Goal: Transaction & Acquisition: Subscribe to service/newsletter

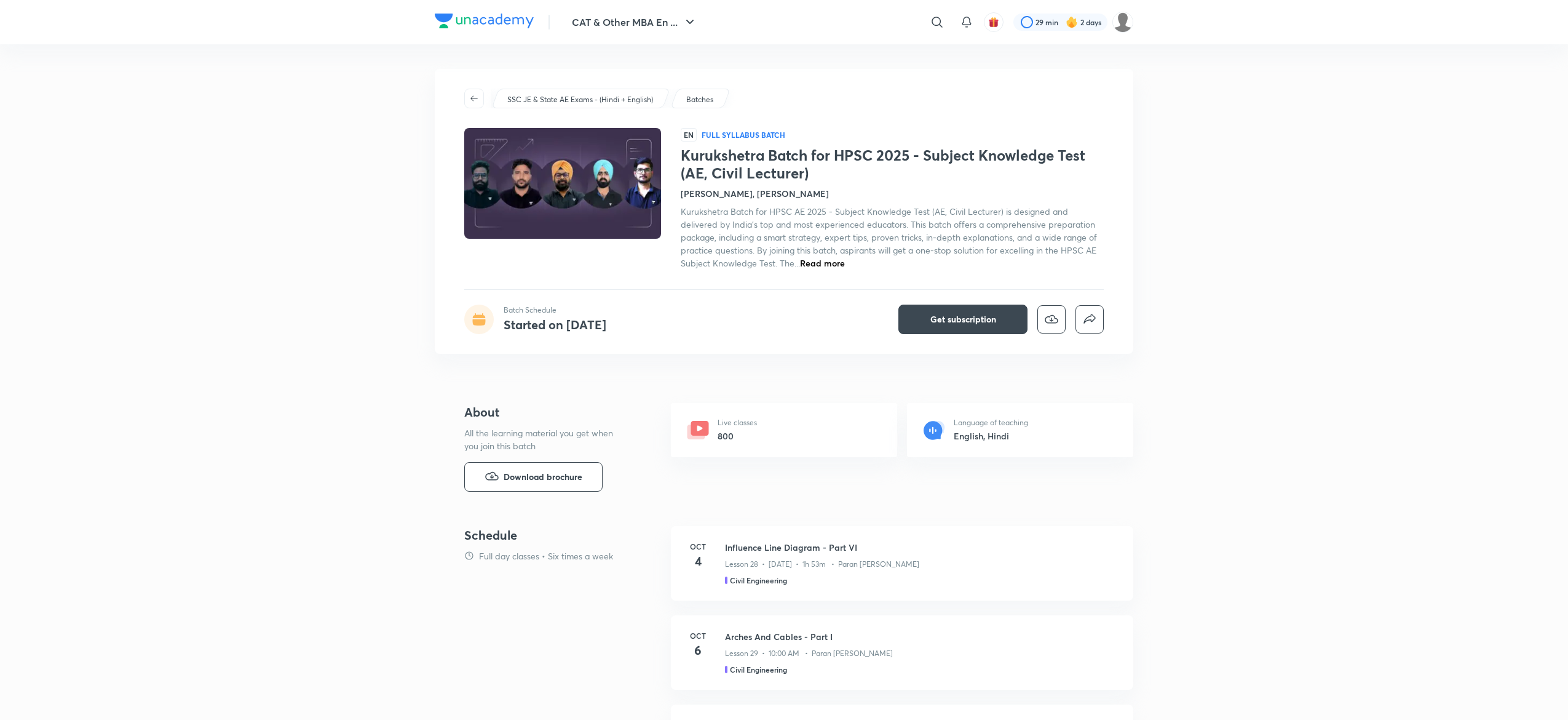
click at [945, 307] on button "Get subscription" at bounding box center [962, 319] width 129 height 29
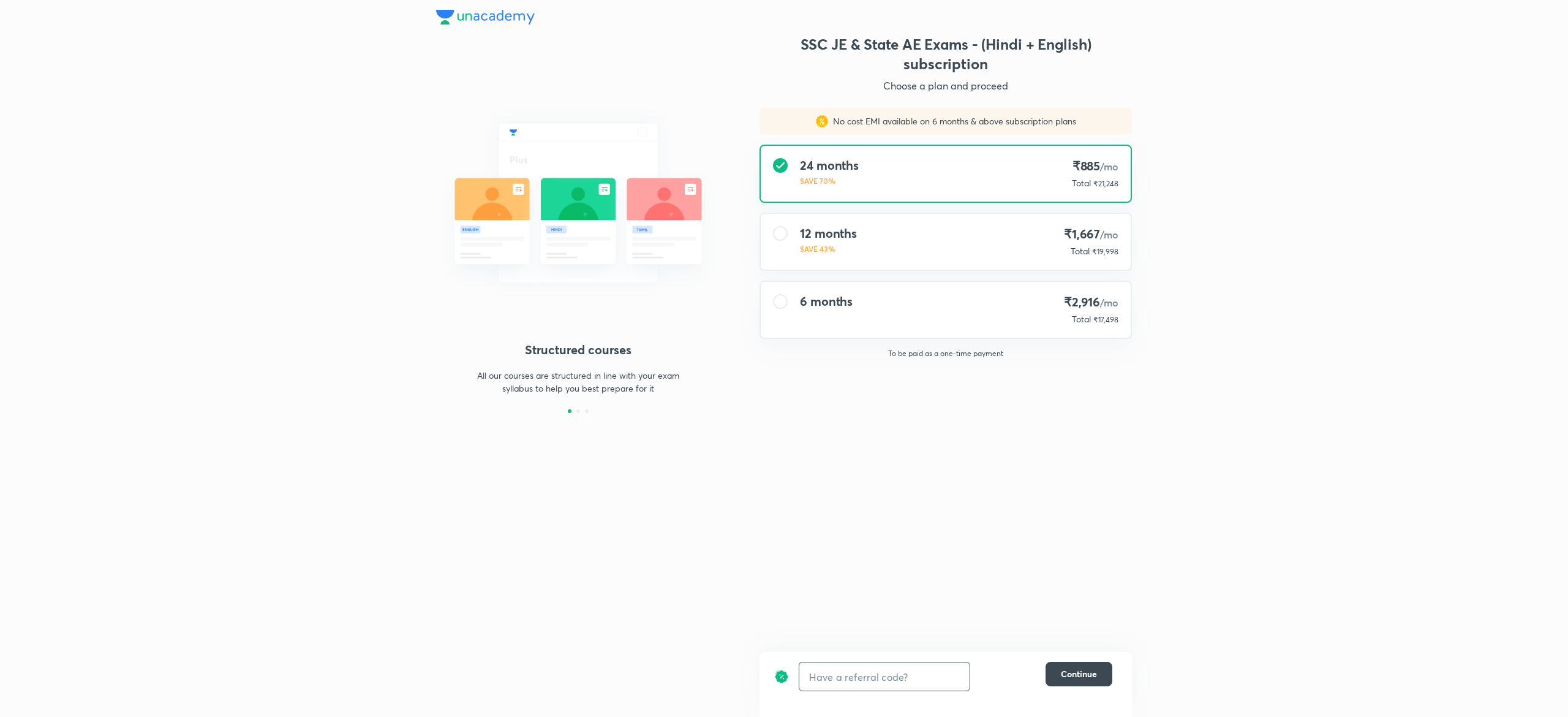
click at [836, 678] on input "text" at bounding box center [884, 677] width 170 height 29
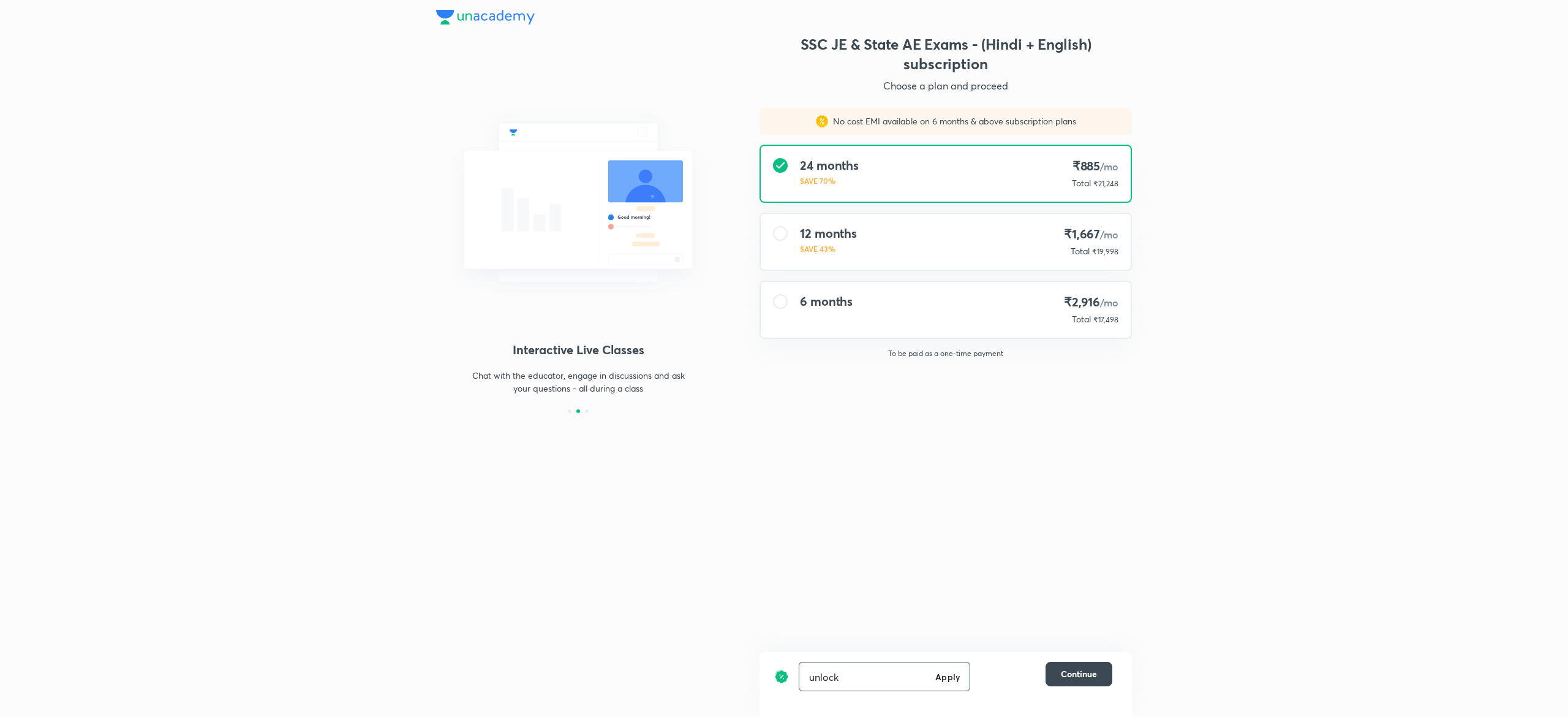
type input "unlock"
click at [457, 98] on img at bounding box center [579, 203] width 284 height 213
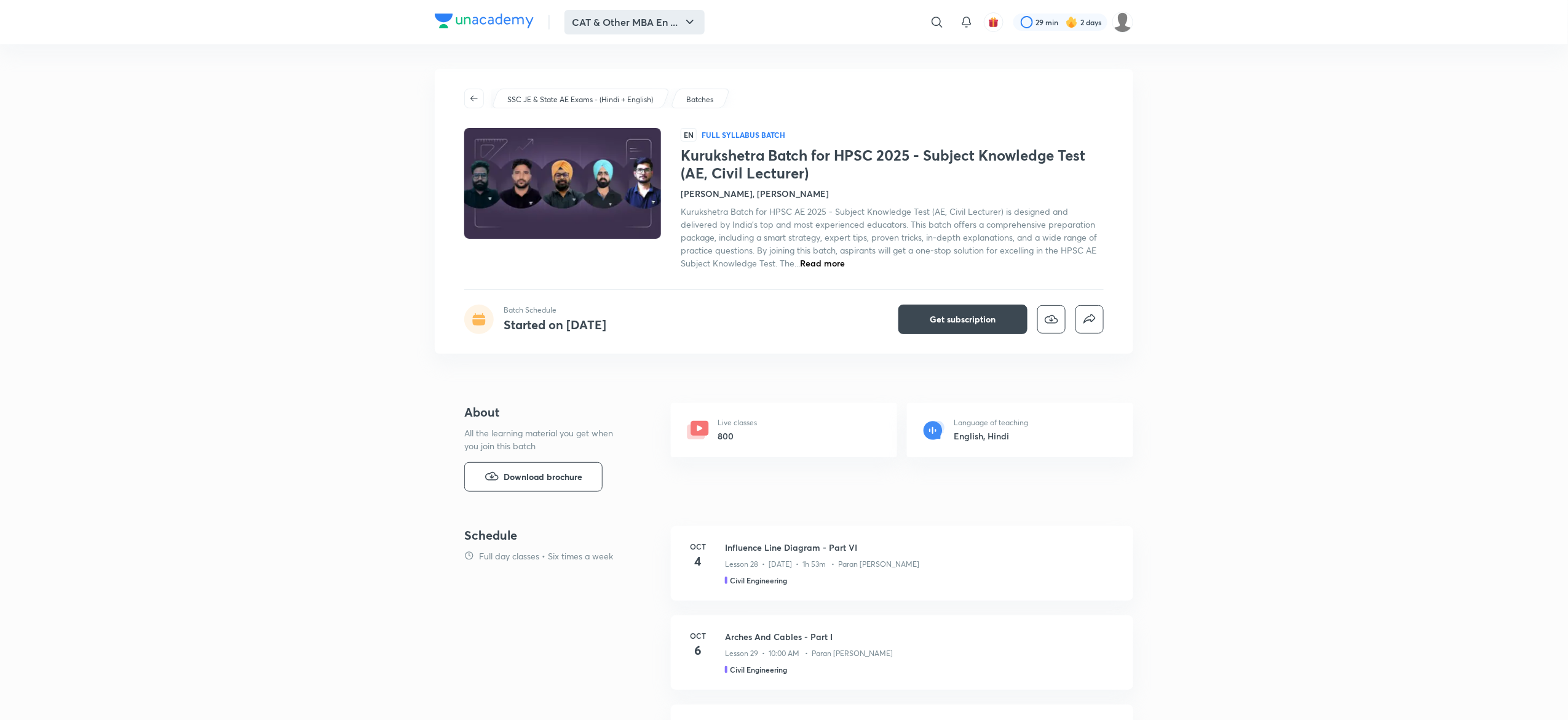
click at [655, 22] on button "CAT & Other MBA En ..." at bounding box center [634, 22] width 140 height 25
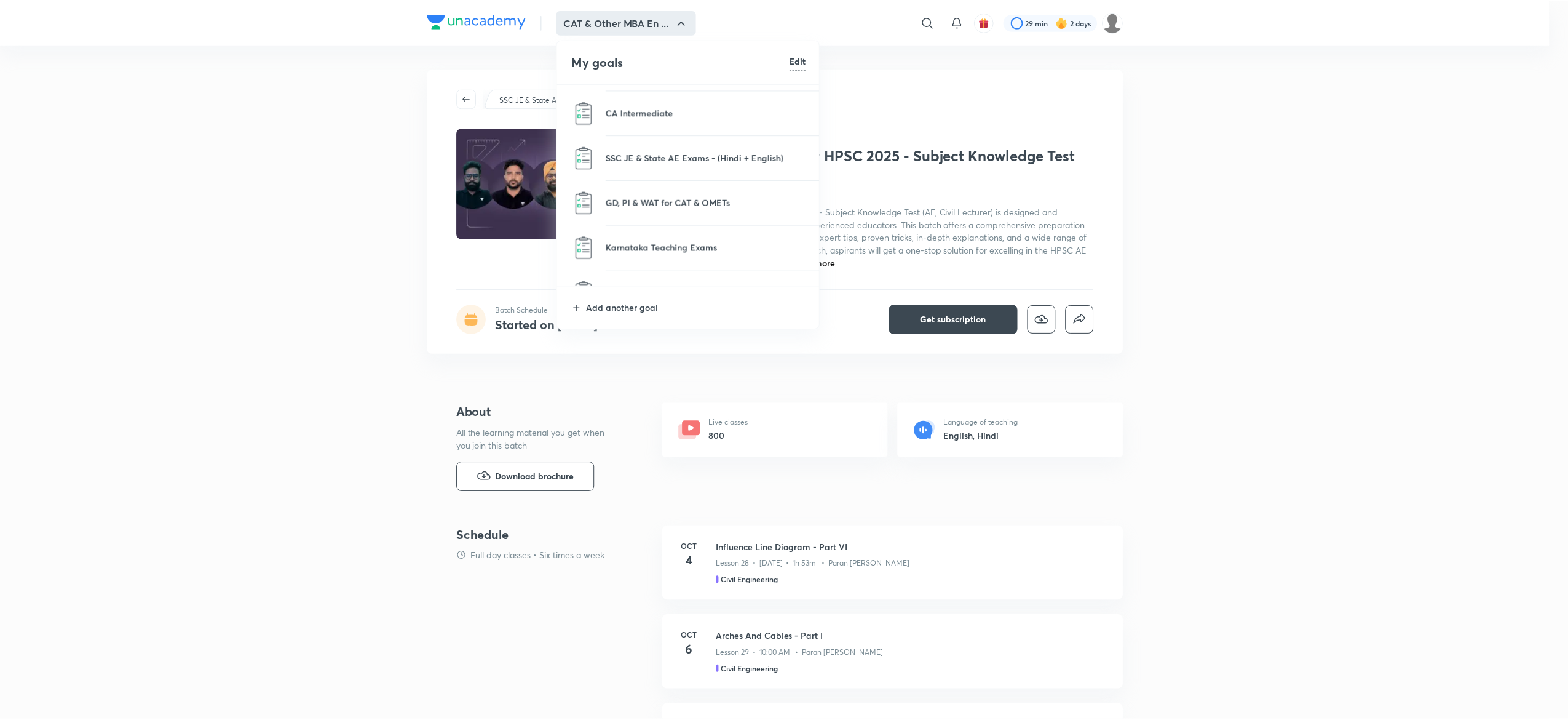
scroll to position [714, 0]
click at [721, 156] on p "SSC JE & State AE Exams - (Hindi + English)" at bounding box center [708, 156] width 200 height 13
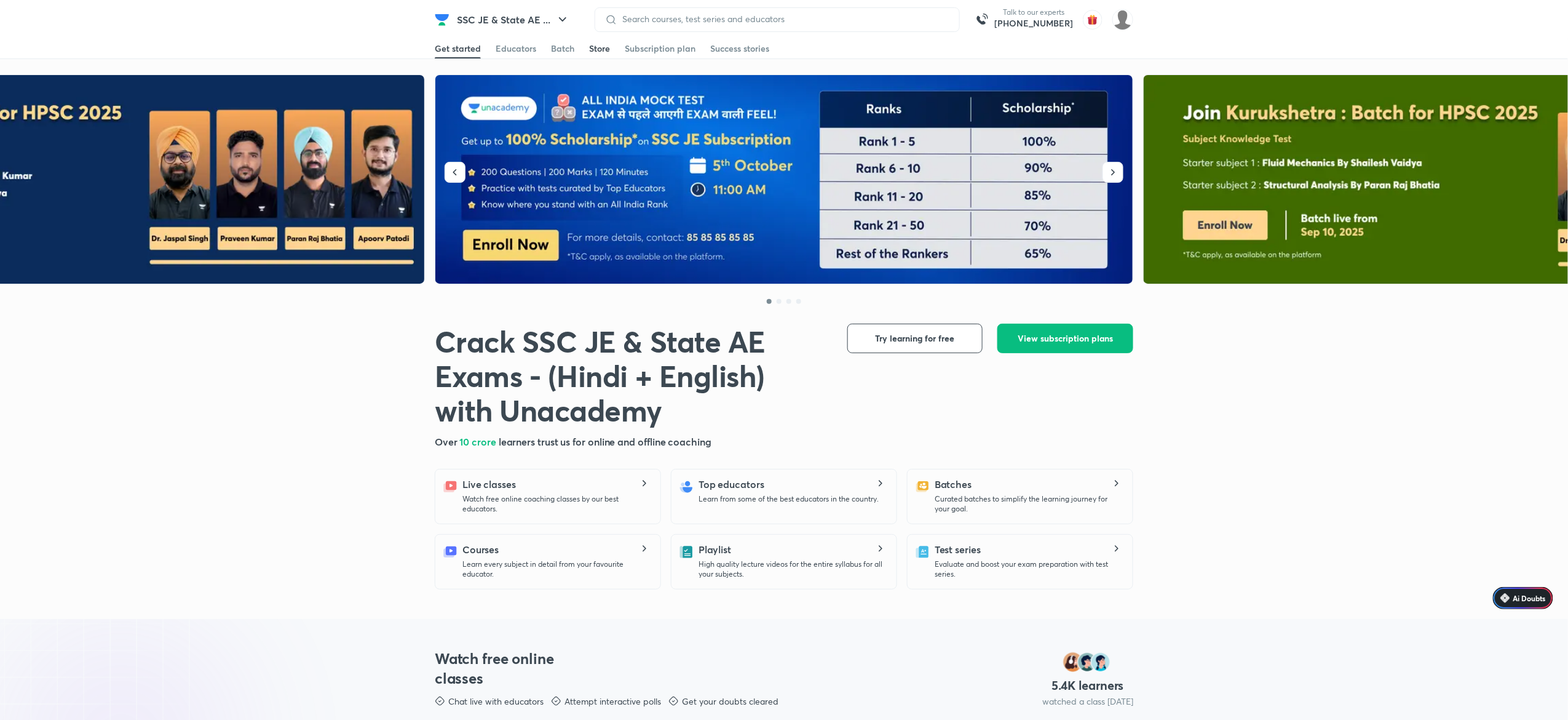
click at [596, 53] on div "Store" at bounding box center [599, 48] width 21 height 12
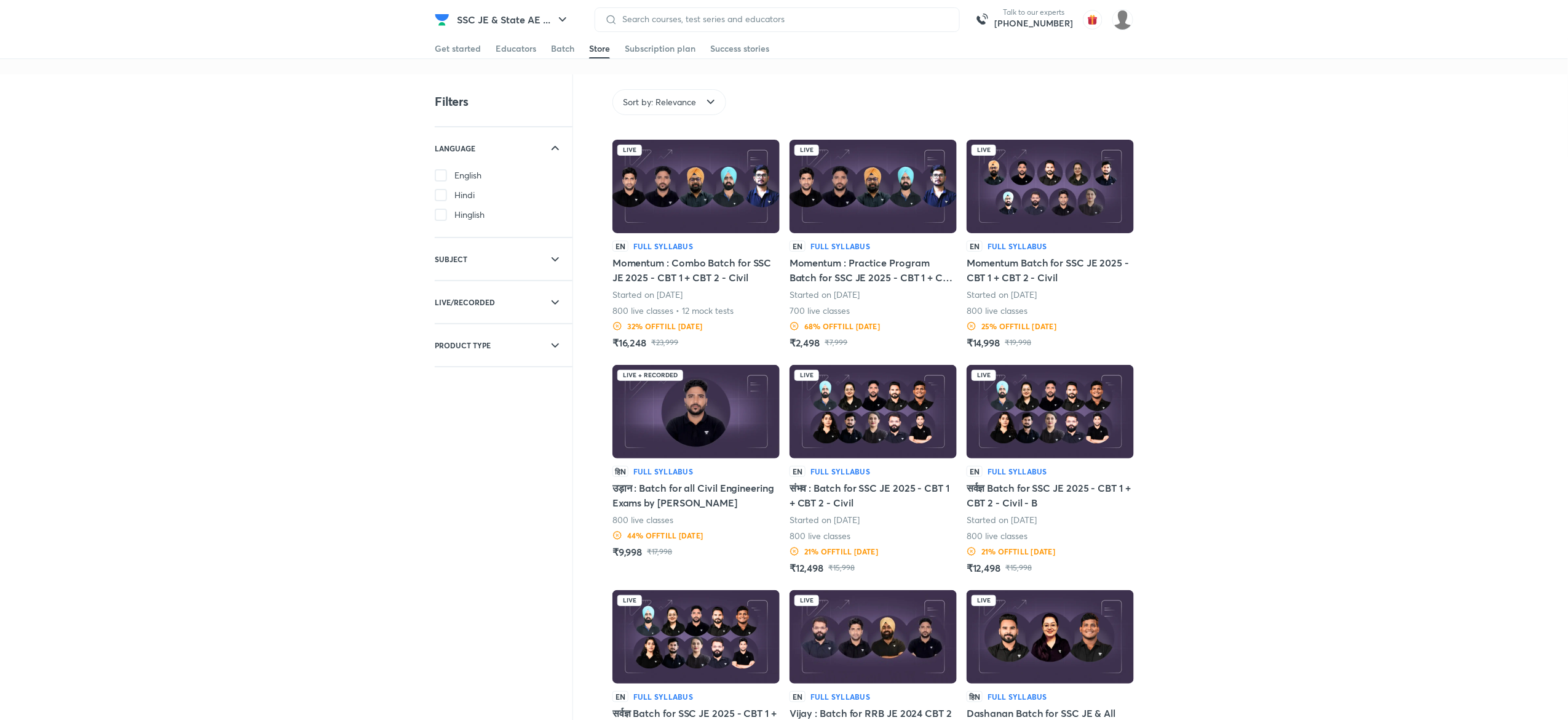
click at [575, 44] on div "Get started Educators Batch Store Subscription plan Success stories" at bounding box center [784, 48] width 699 height 20
click at [566, 48] on div "Batch" at bounding box center [562, 48] width 24 height 12
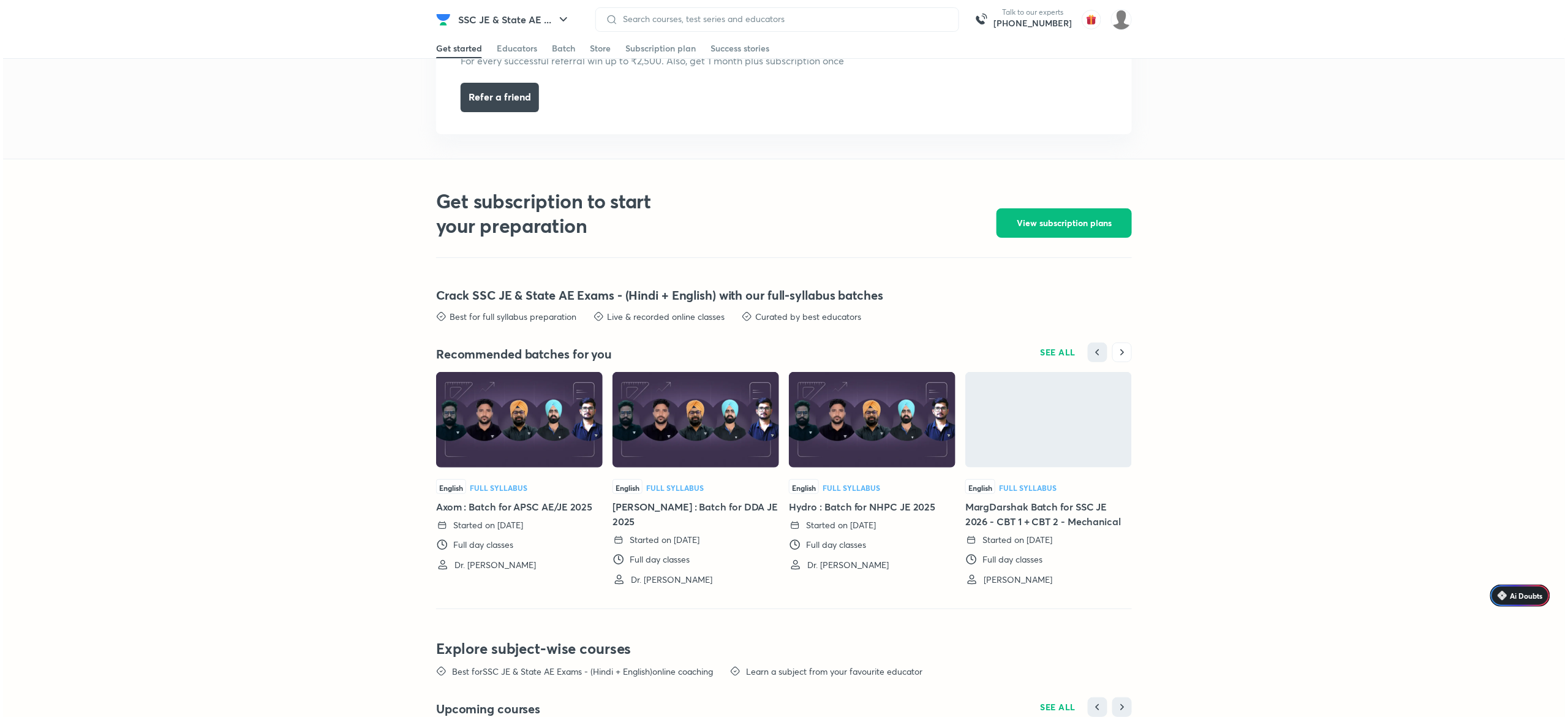
scroll to position [2587, 0]
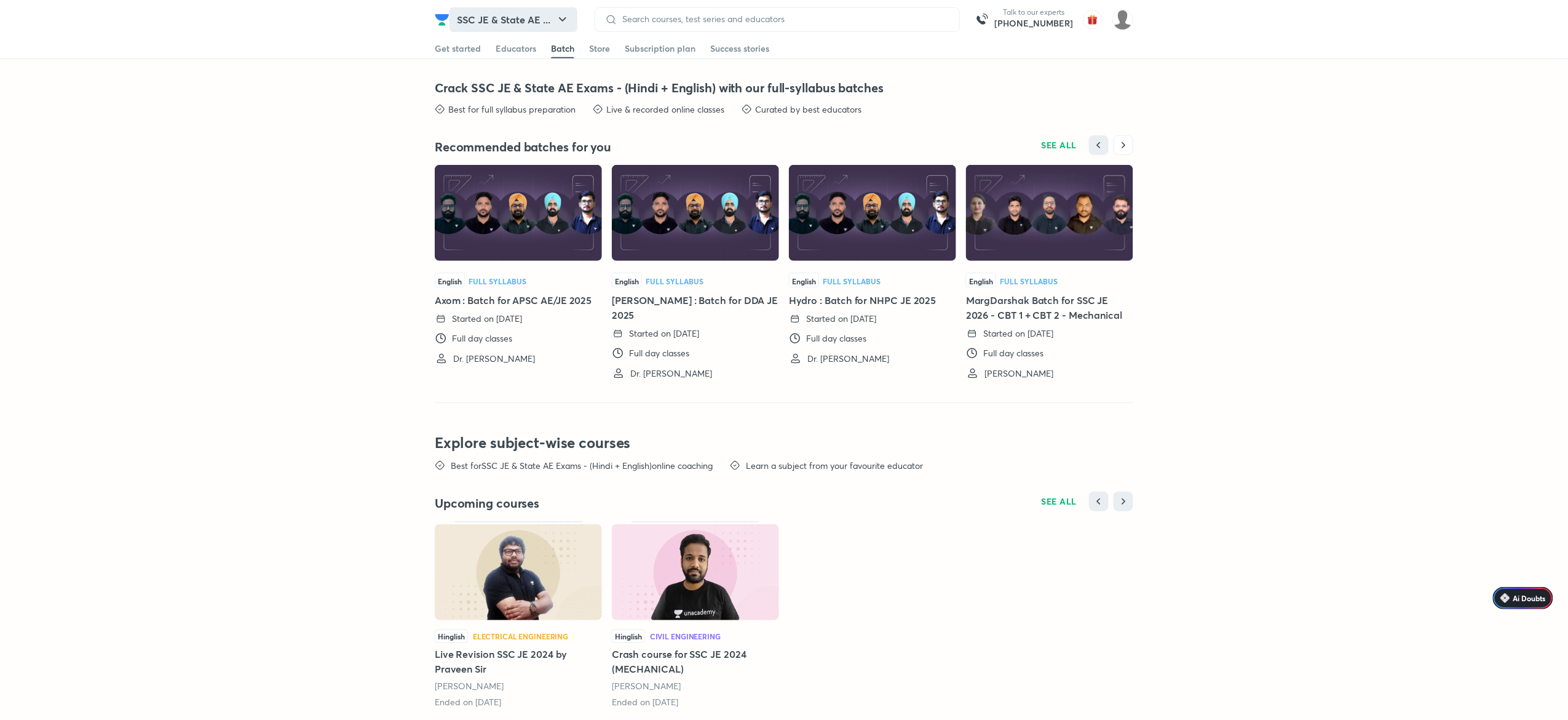
click at [511, 12] on button "SSC JE & State AE ..." at bounding box center [514, 19] width 128 height 25
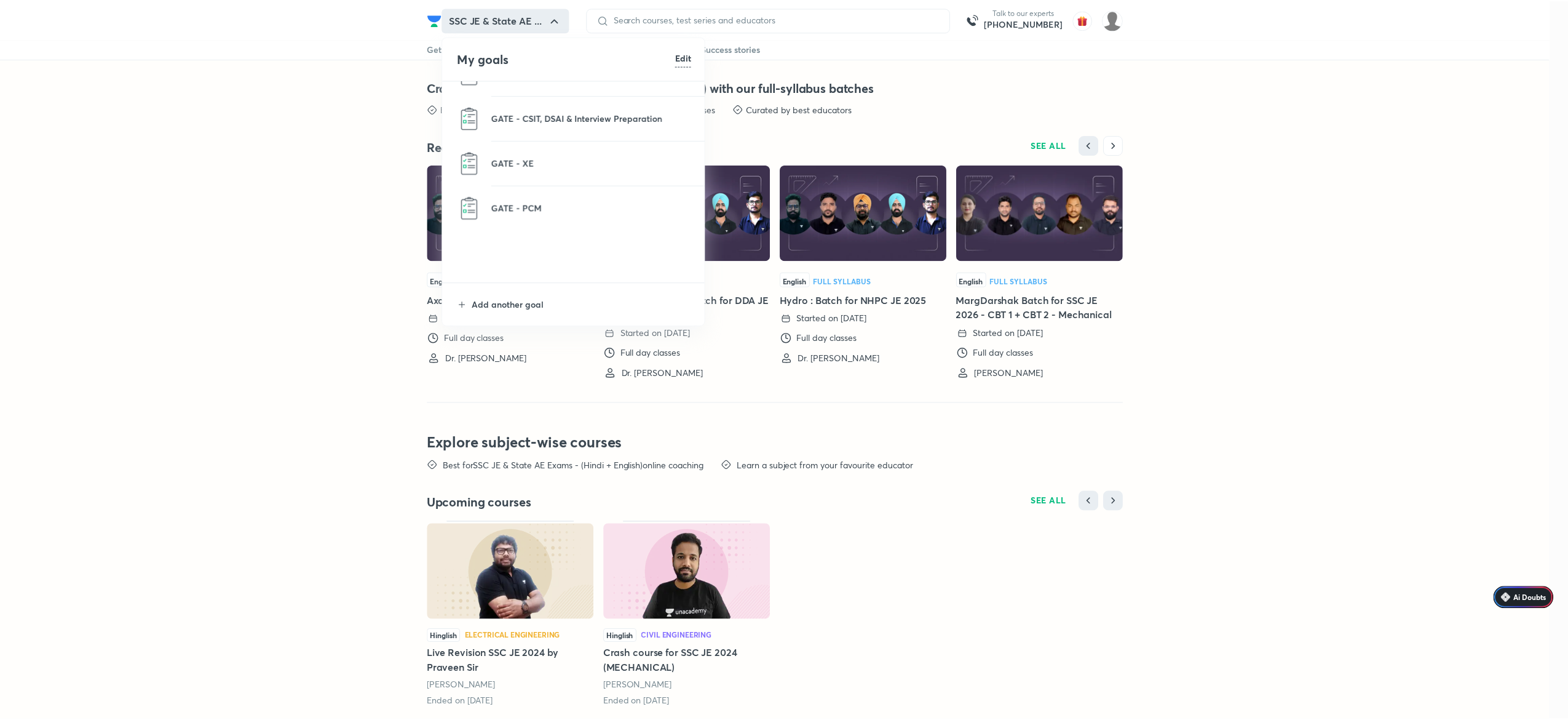
scroll to position [932, 0]
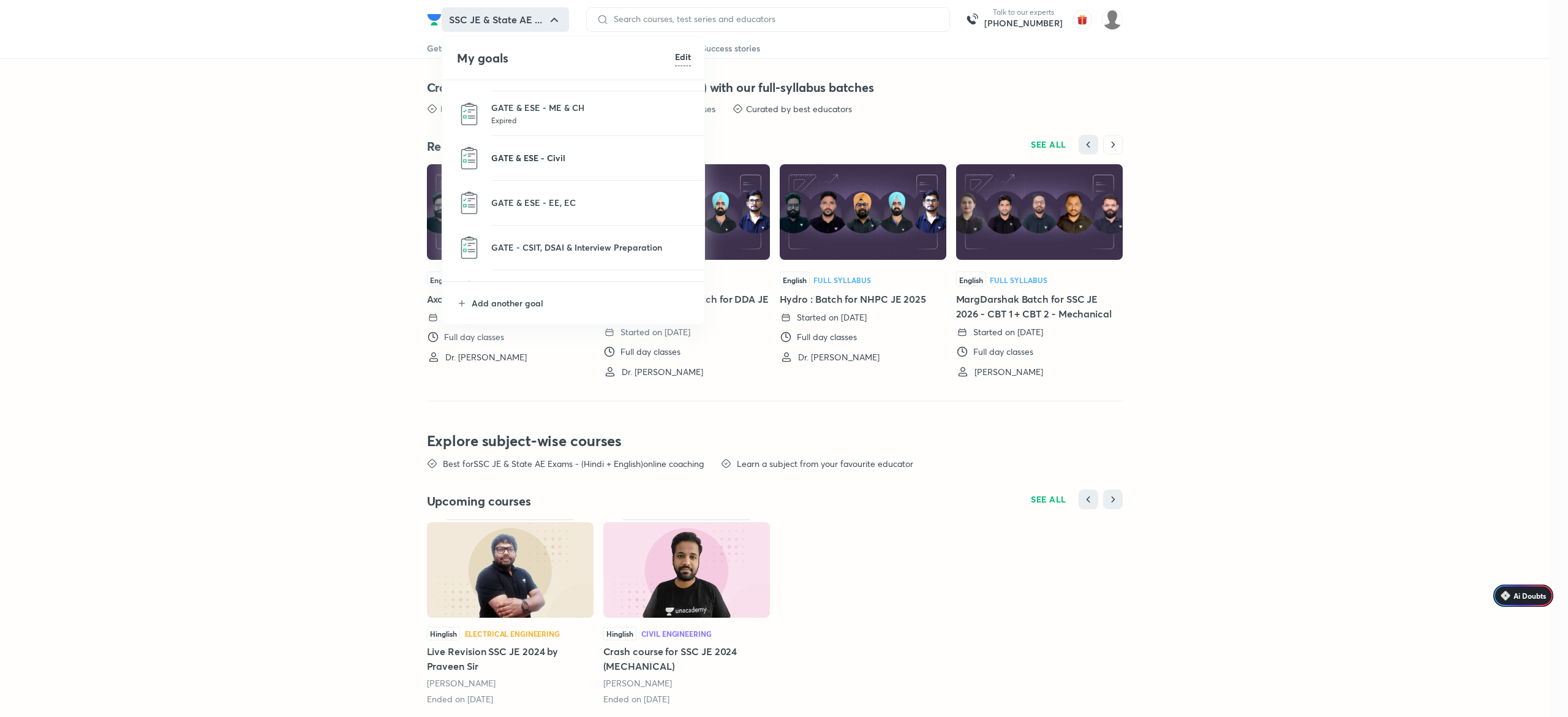
click at [515, 153] on p "GATE & ESE - Civil" at bounding box center [590, 158] width 200 height 13
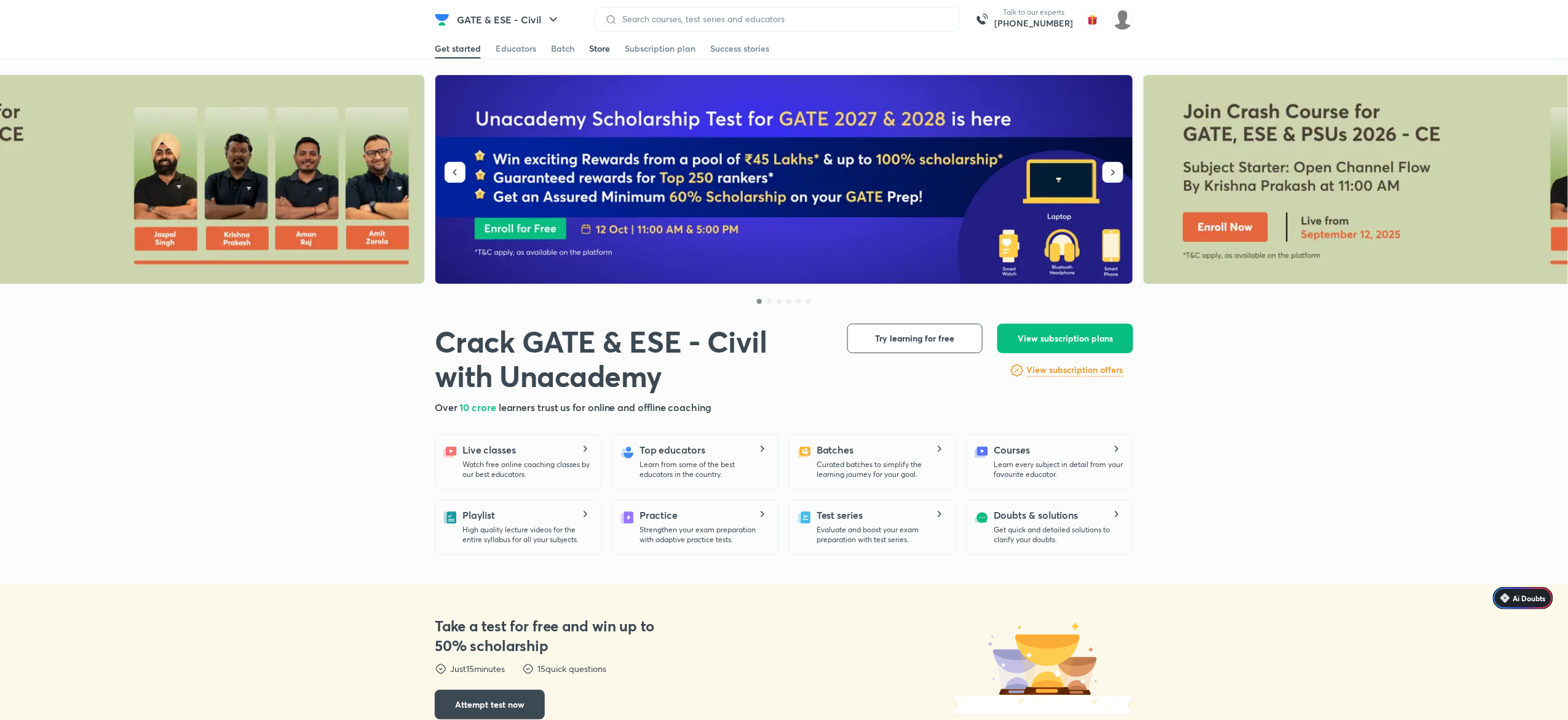
click at [591, 53] on div "Store" at bounding box center [599, 48] width 21 height 12
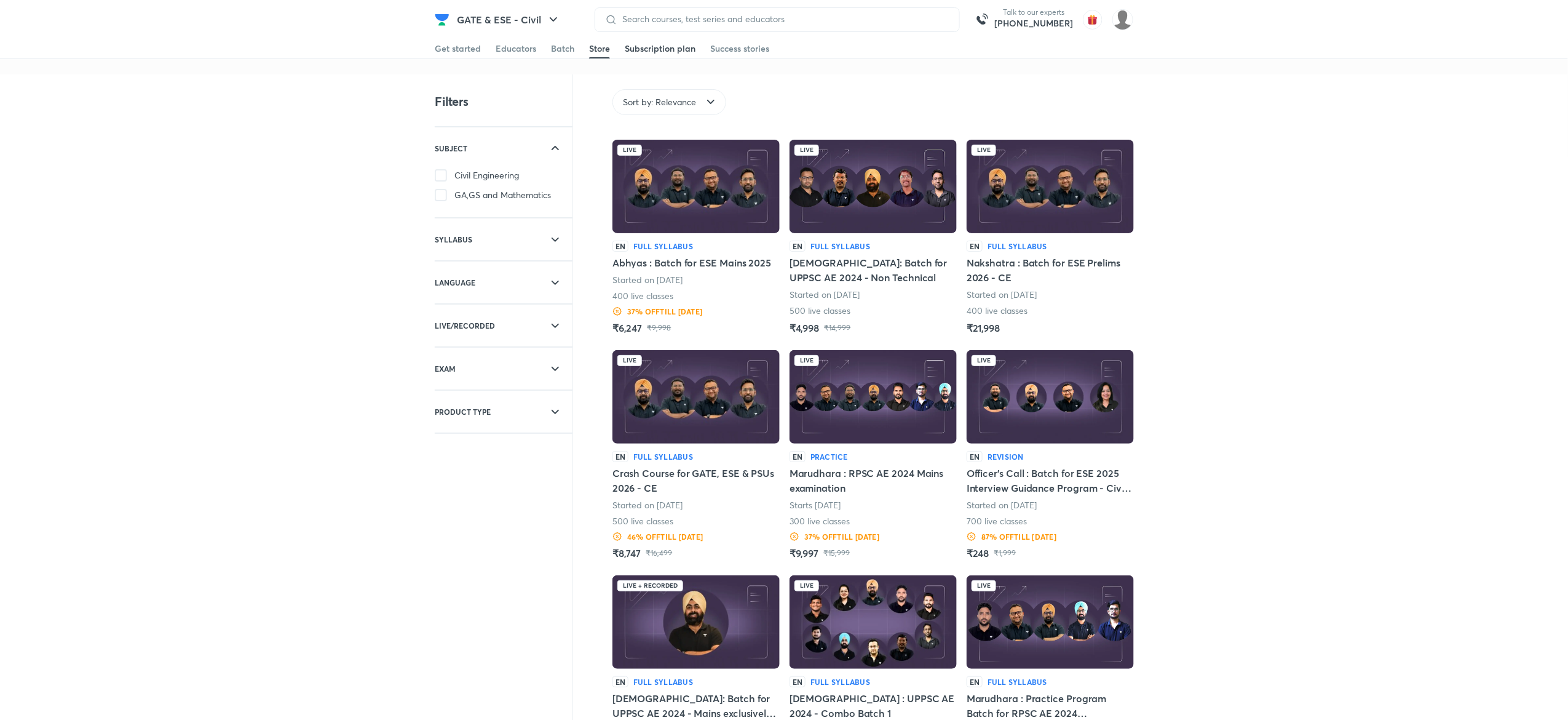
click at [682, 53] on div "Subscription plan" at bounding box center [659, 48] width 70 height 12
